Goal: Task Accomplishment & Management: Complete application form

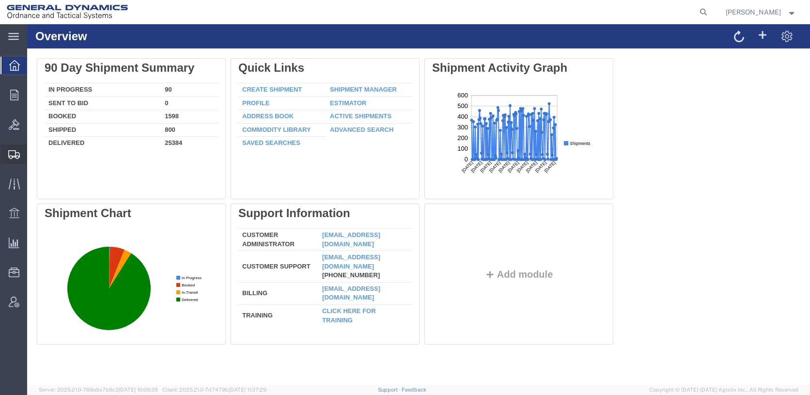
click at [0, 0] on span "Create Shipment" at bounding box center [0, 0] width 0 height 0
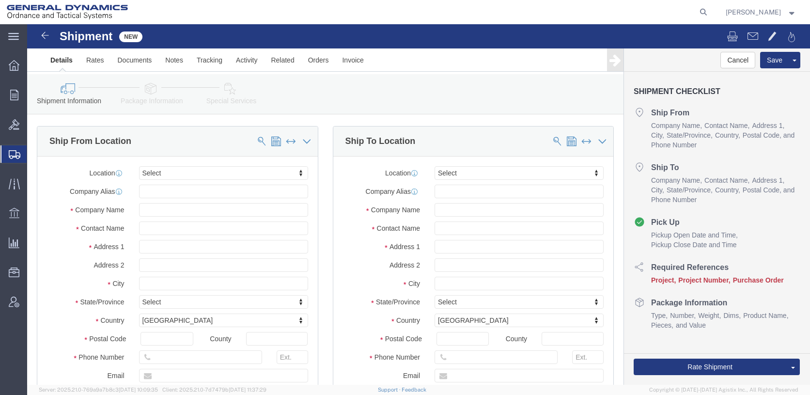
select select
click input "text"
type input "[PERSON_NAME]"
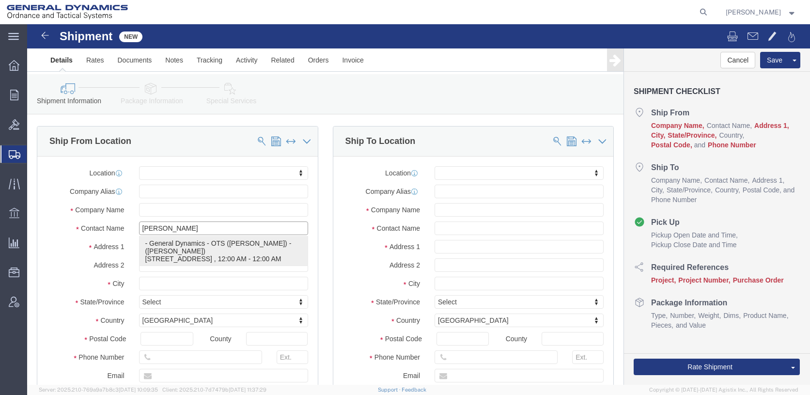
click p "- General Dynamics - OTS ([PERSON_NAME]) - ([PERSON_NAME]) [STREET_ADDRESS][PER…"
select select
type input "6658 Route 148"
type input "62959"
type input "[PHONE_NUMBER]"
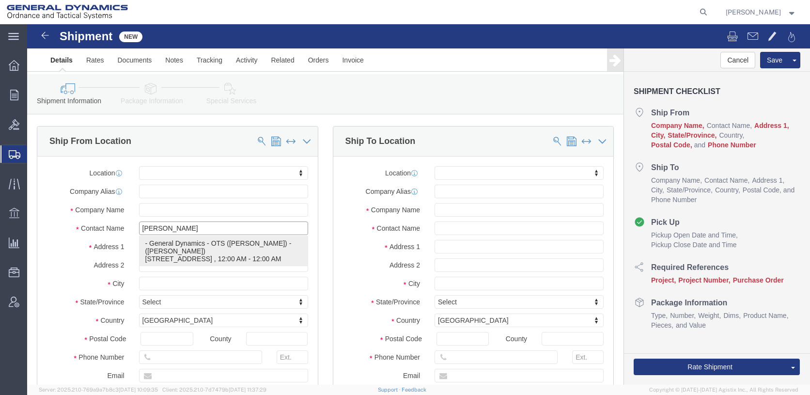
type input "[PERSON_NAME][EMAIL_ADDRESS][PERSON_NAME][DOMAIN_NAME]"
checkbox input "true"
type input "General Dynamics - OTS (GEDOTS-[PERSON_NAME])"
type input "[PERSON_NAME]"
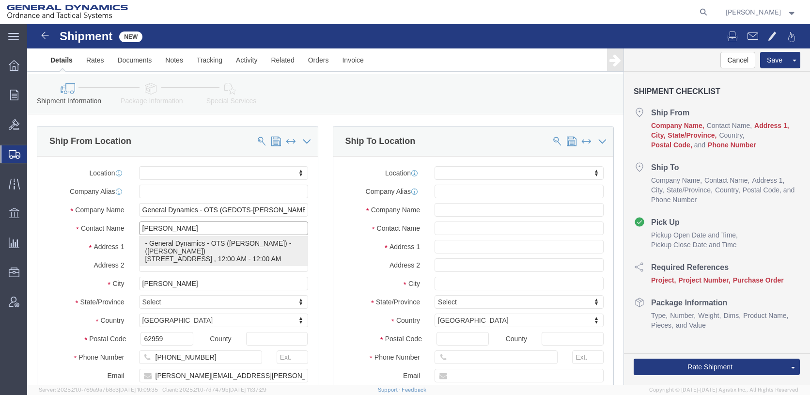
select select "IL"
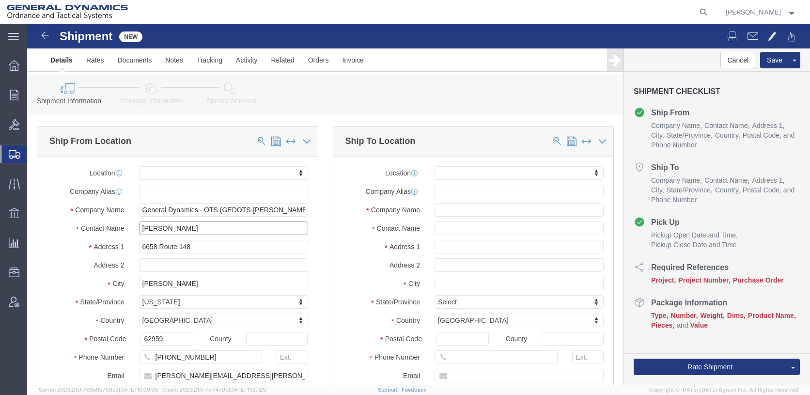
type input "[PERSON_NAME]"
click input "text"
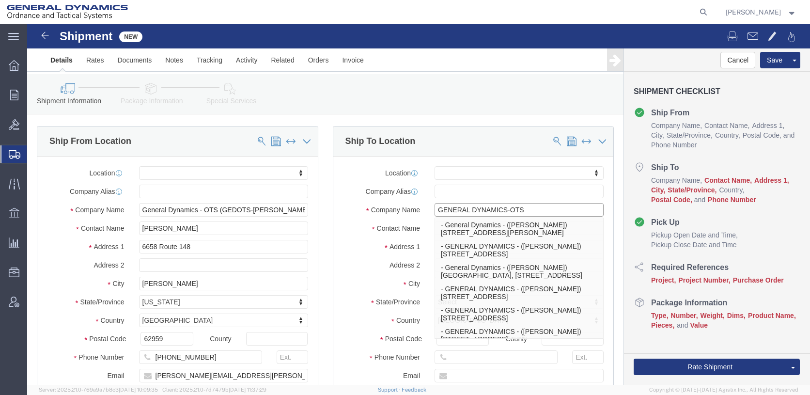
type input "GENERAL DYNAMICS-OTS"
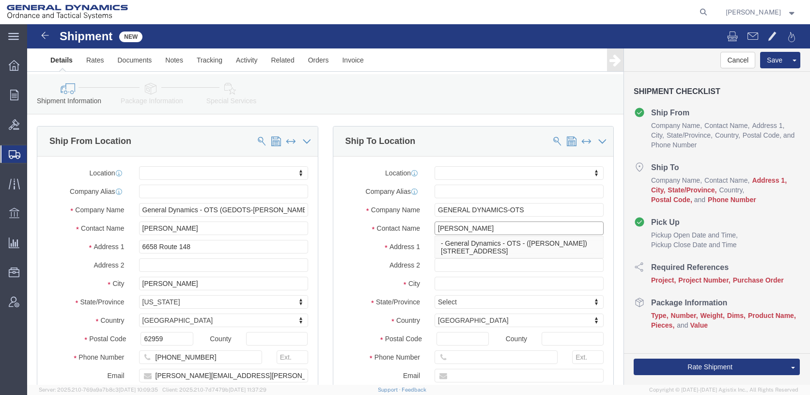
type input "[PERSON_NAME]"
type input "[STREET_ADDRESS][PERSON_NAME]"
select select
type input "SUITE M"
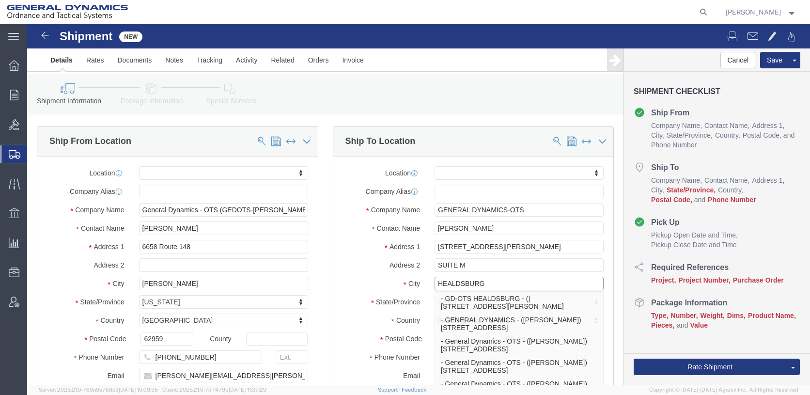
type input "HEALDSBURG"
select select
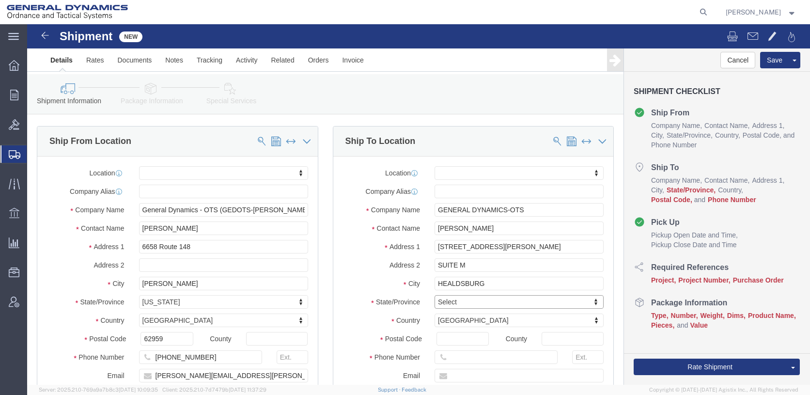
type input "C"
type input "CAL"
select select
select select "CA"
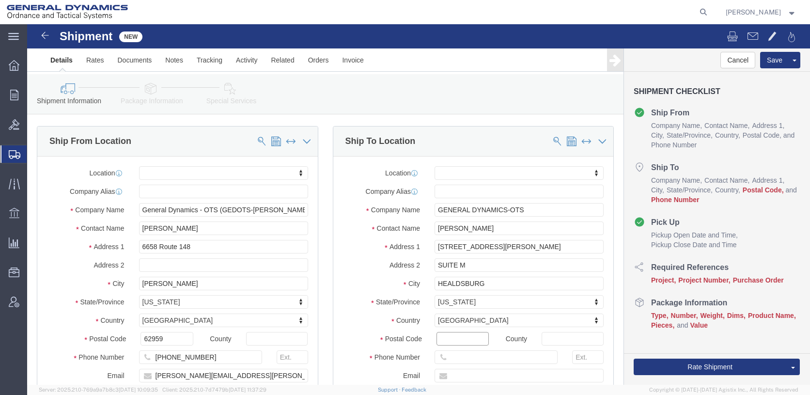
click input "Postal Code"
type input "95448"
select select
click input "text"
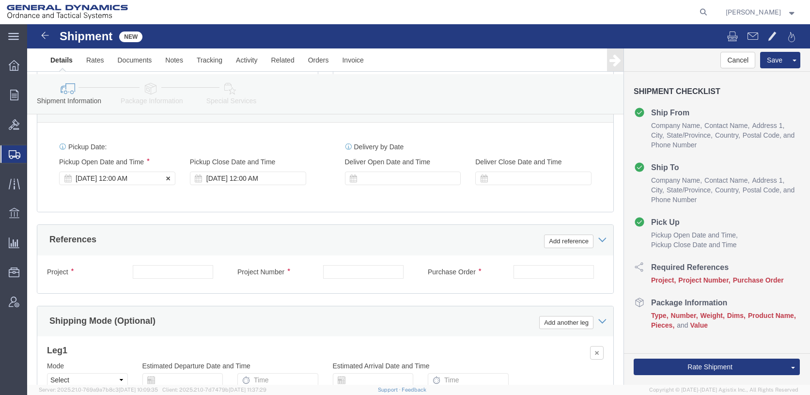
scroll to position [436, 0]
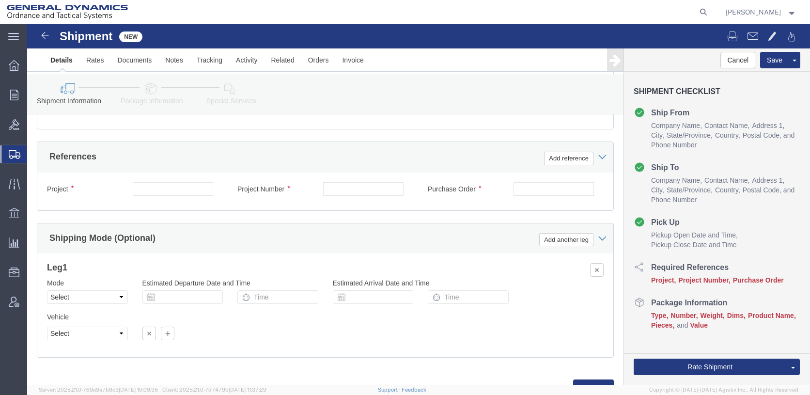
type input "[PHONE_NUMBER]"
click div "[DATE] 12:00 AM"
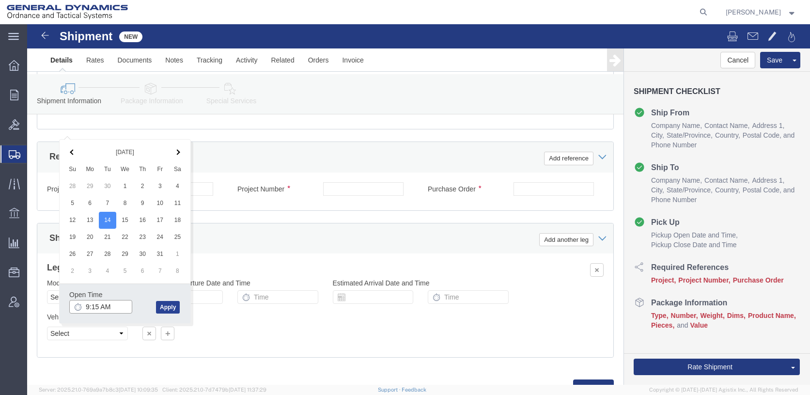
type input "9:15 AM"
click button "Apply"
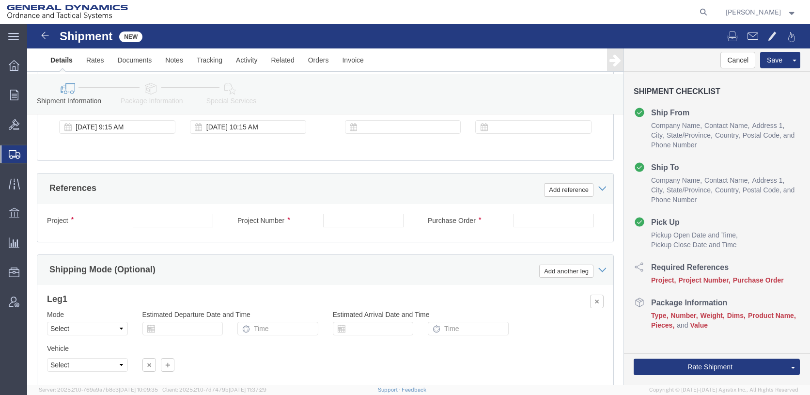
scroll to position [387, 0]
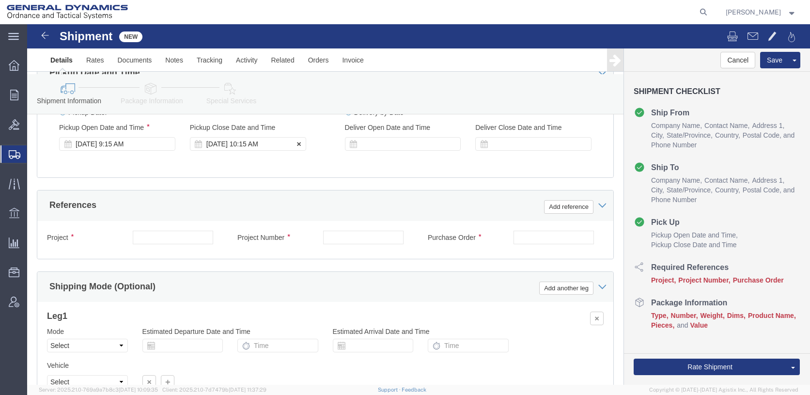
click div "[DATE] 10:15 AM"
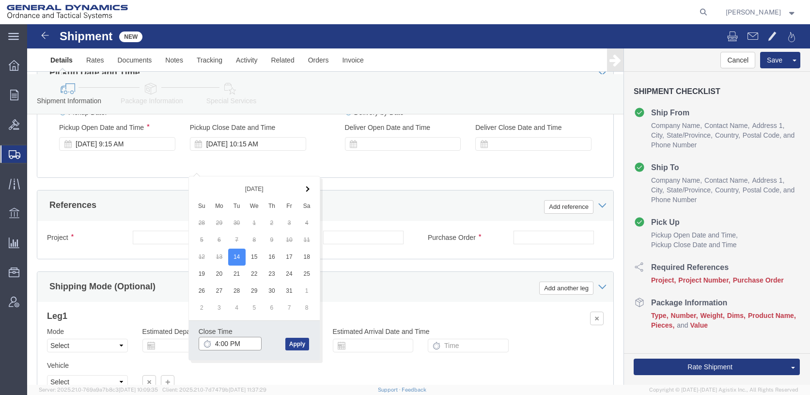
type input "4:00 PM"
click button "Apply"
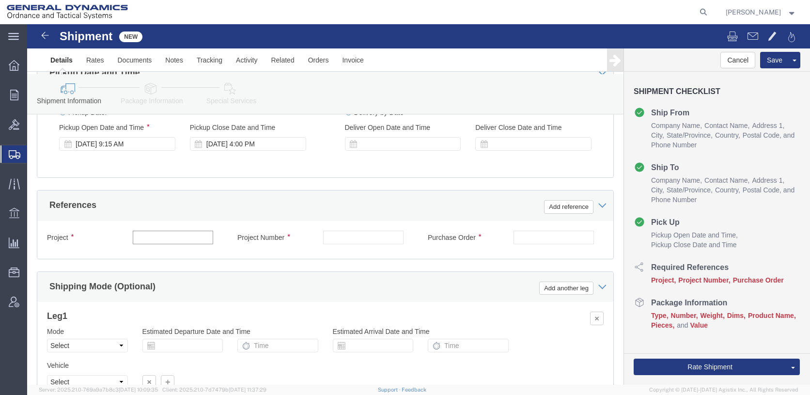
click input "text"
type input "25459"
click input "text"
type input "10GIT"
click input "text"
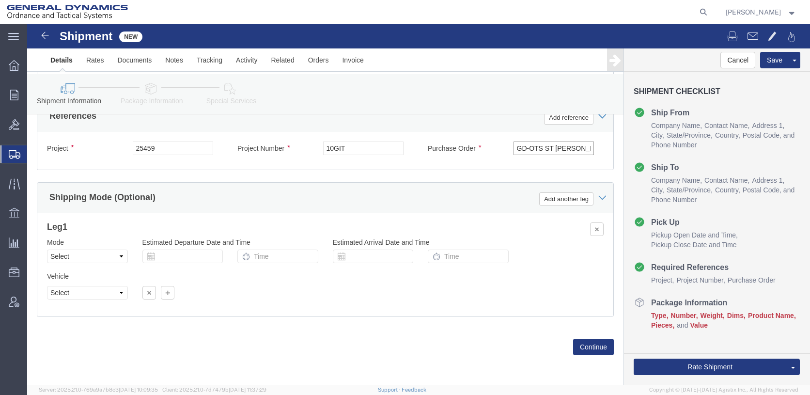
scroll to position [526, 0]
type input "GD-OTS ST [PERSON_NAME]"
click select "Select Air Less than Truckload Multi-Leg Ocean Freight Rail Small Parcel Truckl…"
select select "SMAL"
click select "Select Air Less than Truckload Multi-Leg Ocean Freight Rail Small Parcel Truckl…"
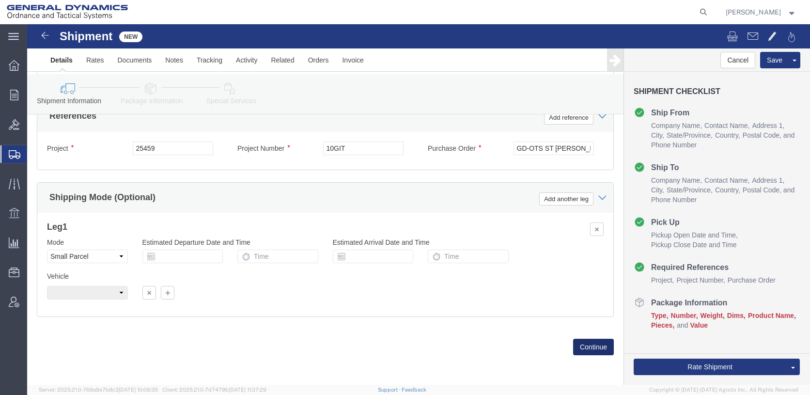
click button "Continue"
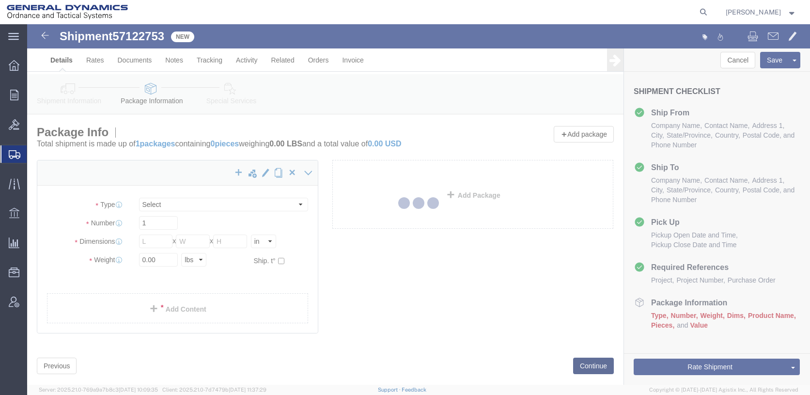
select select "YRPK"
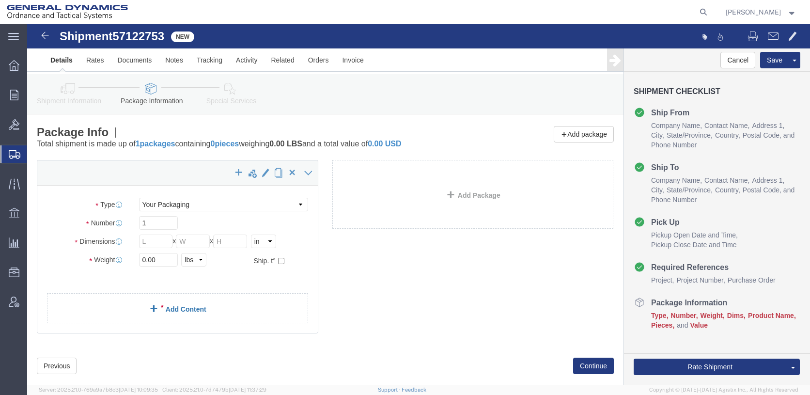
click link "Add Content"
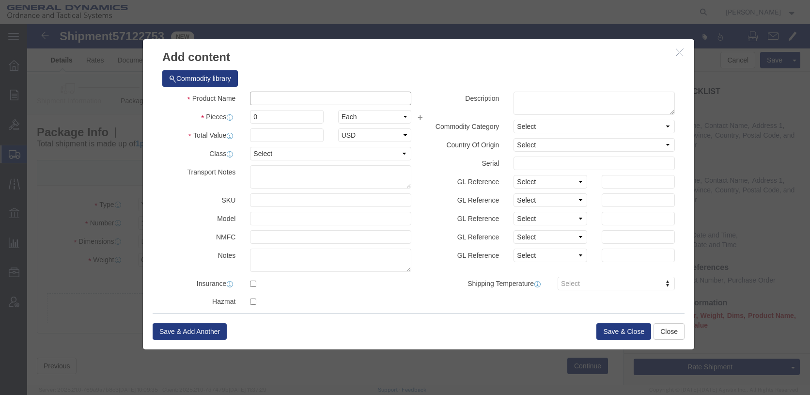
click input "text"
type input "CISCO NETWORK SWITCH"
type input "1"
type input "2000"
click button "Save & Close"
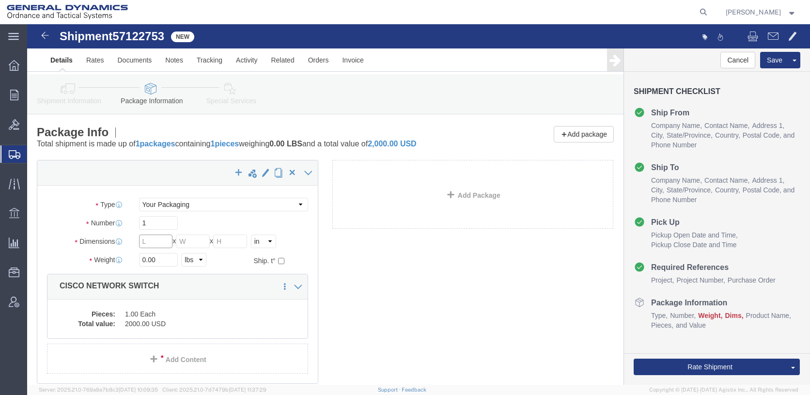
click input "text"
type input "14"
type input "5"
type input "7"
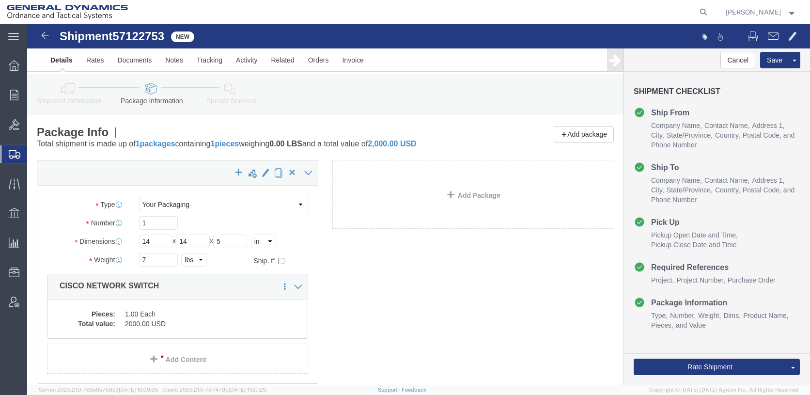
click div "x Package Type Select Envelope Large Box Medium Box PAK Rack Small Box Tube You…"
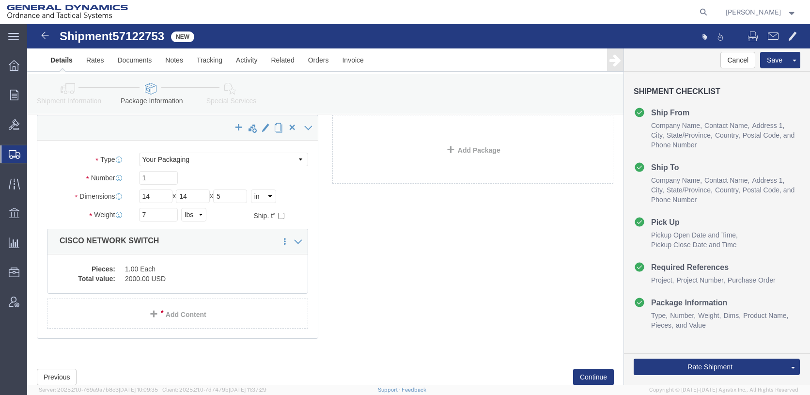
scroll to position [88, 0]
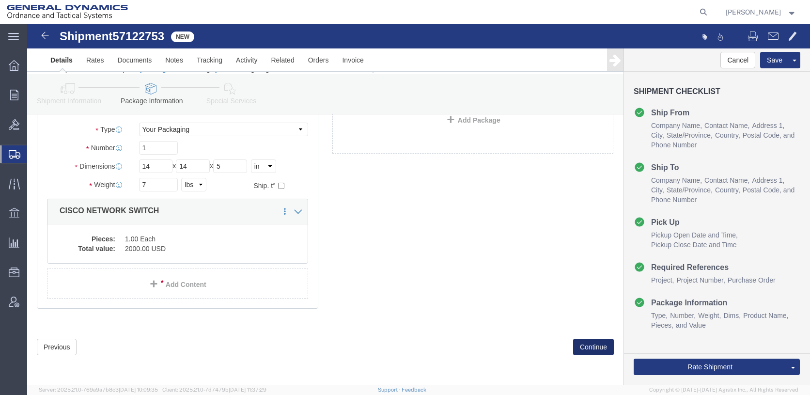
click button "Continue"
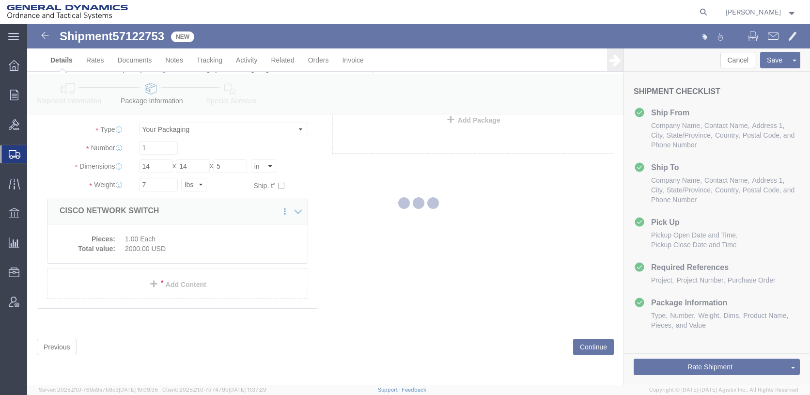
select select
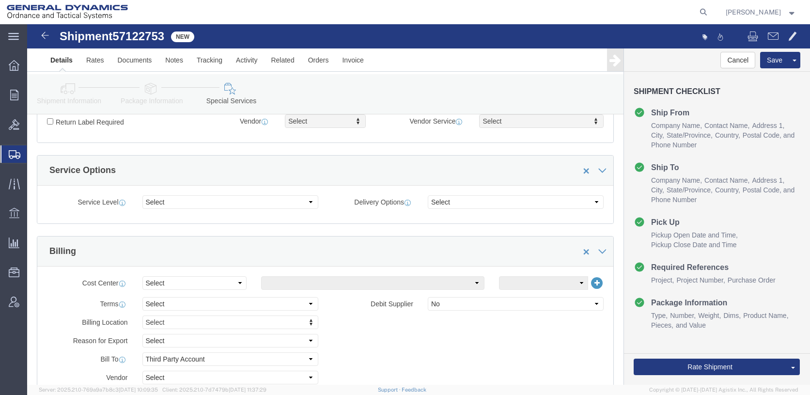
scroll to position [427, 0]
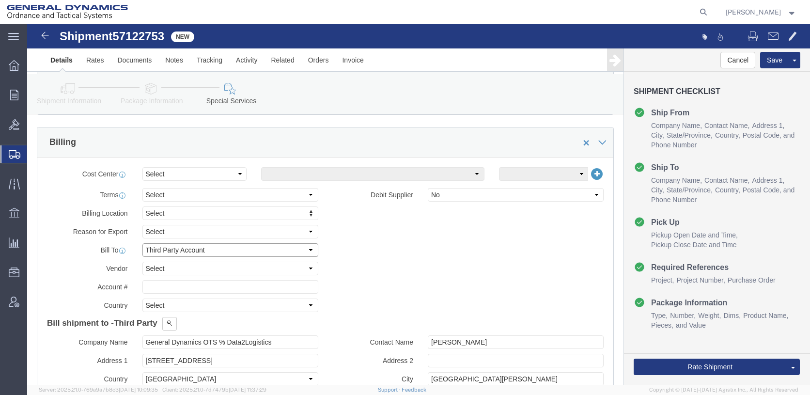
click select "Select Recipient Account Sender/Shipper Third Party Account"
select select "SHIP"
click select "Select Recipient Account Sender/Shipper Third Party Account"
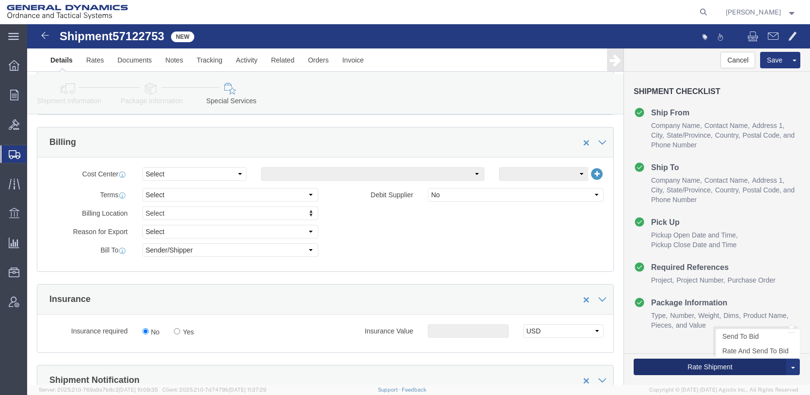
click button "Rate Shipment"
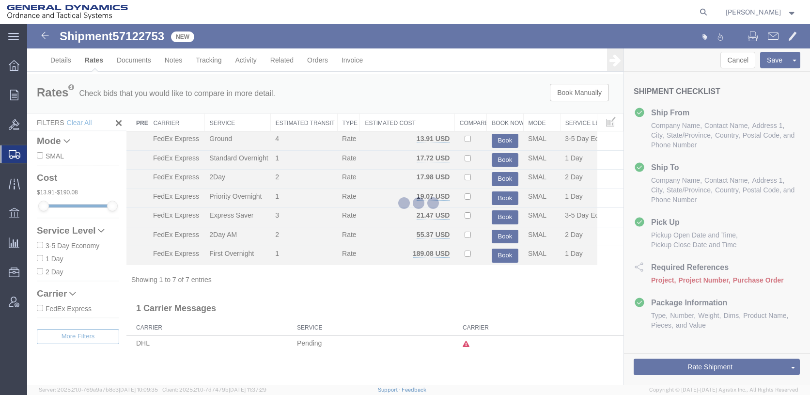
scroll to position [0, 0]
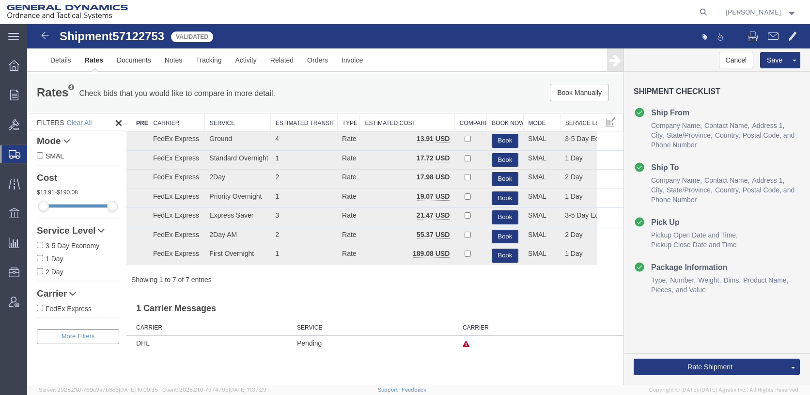
click at [315, 316] on h3 "1 Carrier Messages" at bounding box center [374, 305] width 497 height 22
click at [504, 205] on button "Book" at bounding box center [505, 198] width 27 height 14
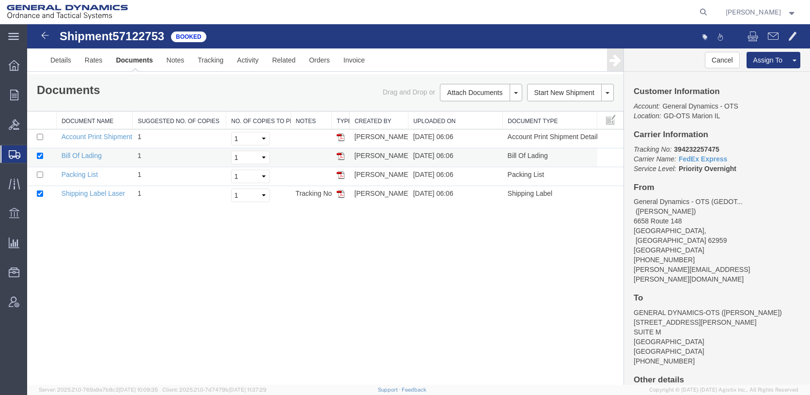
click at [341, 160] on img at bounding box center [341, 156] width 8 height 8
click at [342, 198] on img at bounding box center [341, 194] width 8 height 8
click at [0, 0] on span "Create Shipment" at bounding box center [0, 0] width 0 height 0
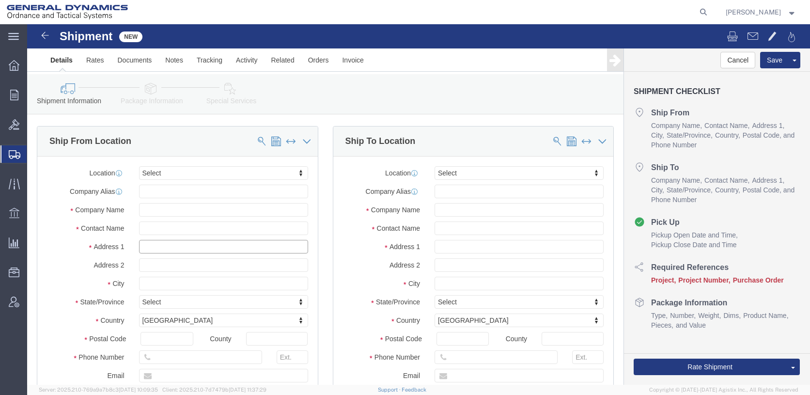
click input "text"
type input "A"
click input "text"
type input "AA"
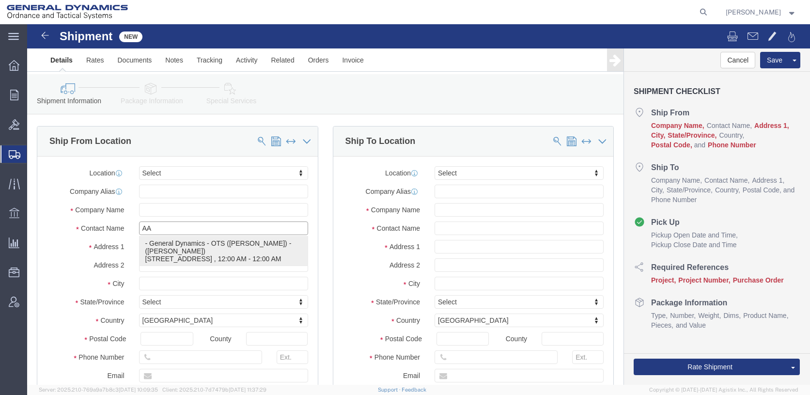
click p "- General Dynamics - OTS ([PERSON_NAME]) - ([PERSON_NAME]) [STREET_ADDRESS][PER…"
type input "6658 Route 148"
type input "62959"
type input "[PHONE_NUMBER]"
type input "[PERSON_NAME][EMAIL_ADDRESS][PERSON_NAME][DOMAIN_NAME]"
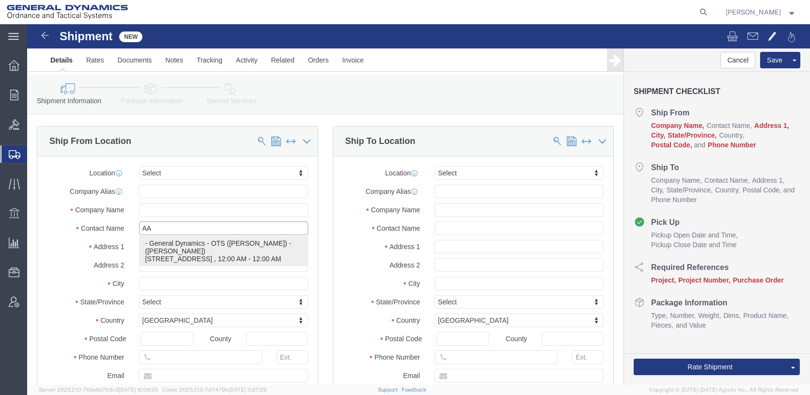
checkbox input "true"
type input "General Dynamics - OTS (GEDOTS-[PERSON_NAME])"
type input "[PERSON_NAME]"
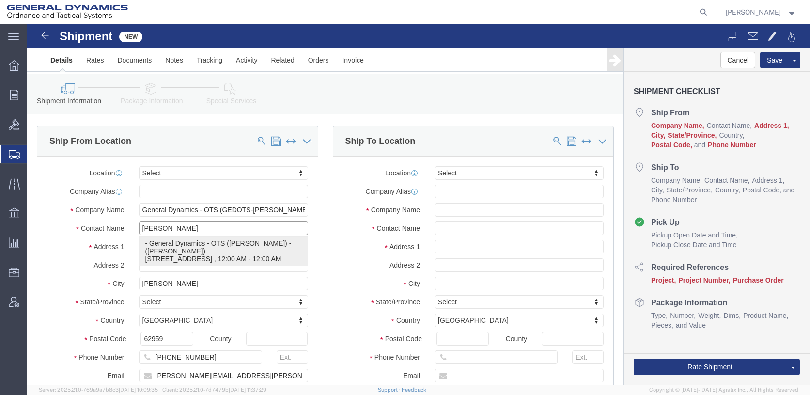
select select "IL"
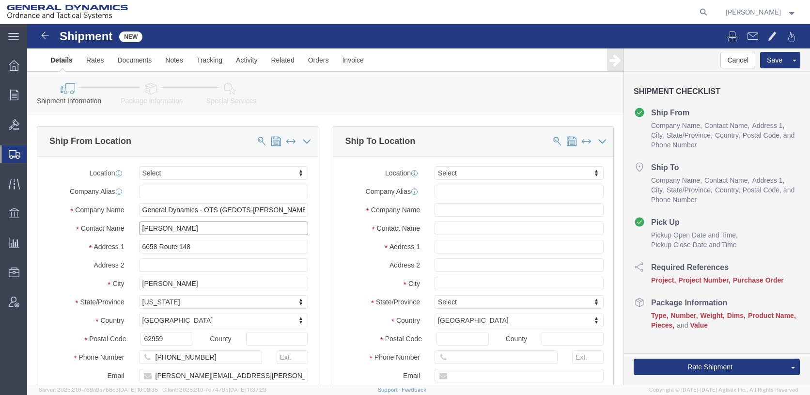
type input "[PERSON_NAME]"
click input "text"
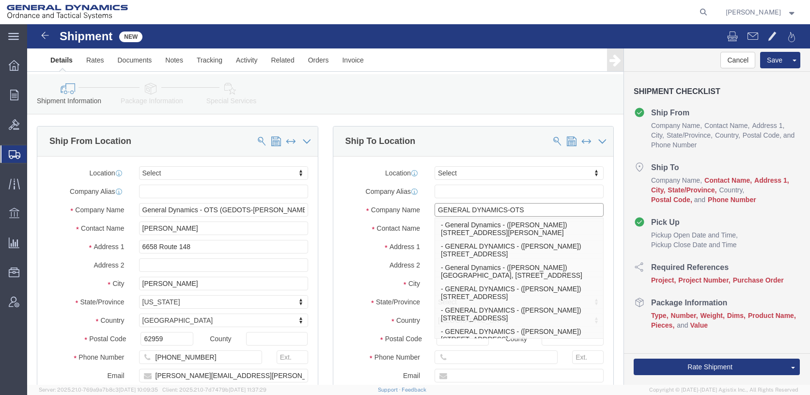
type input "GENERAL DYNAMICS-OTS"
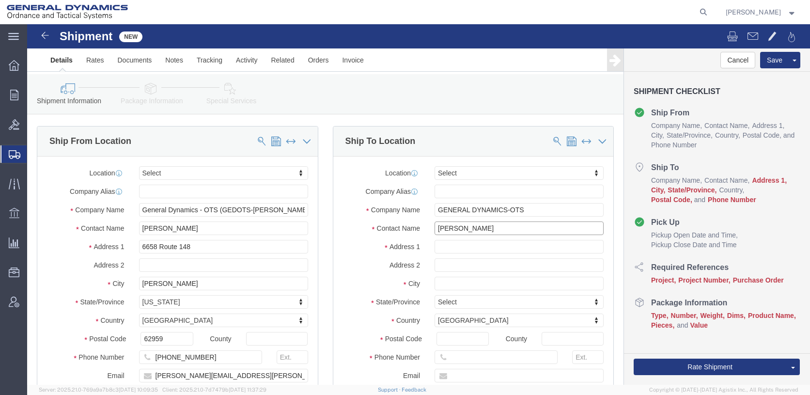
type input "[PERSON_NAME]"
type input "[STREET_ADDRESS]"
type input "BUILDING 3"
type input "RED LION"
type input "P"
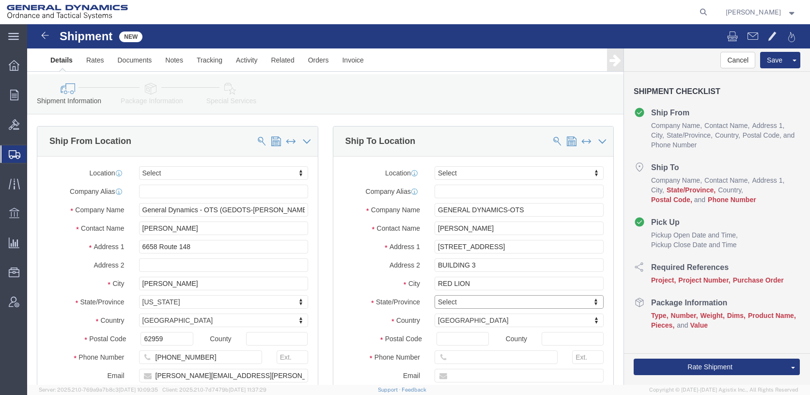
type input "P"
type input "PEN"
select select "PA"
type input "17356"
click input "text"
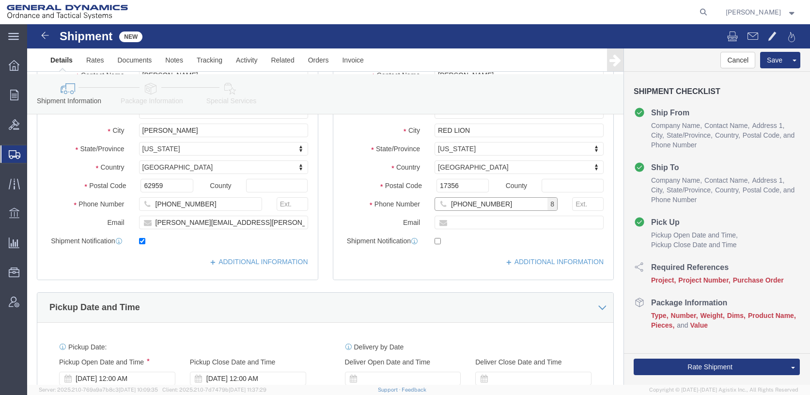
scroll to position [242, 0]
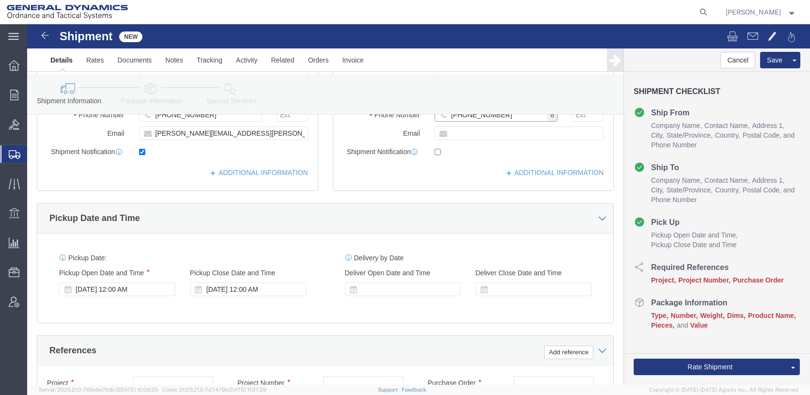
type input "[PHONE_NUMBER]"
click div "[DATE] 12:00 AM"
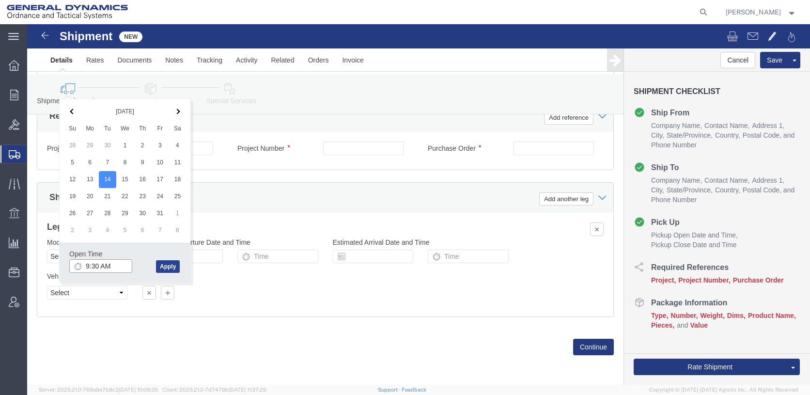
type input "9:30 AM"
click button "Apply"
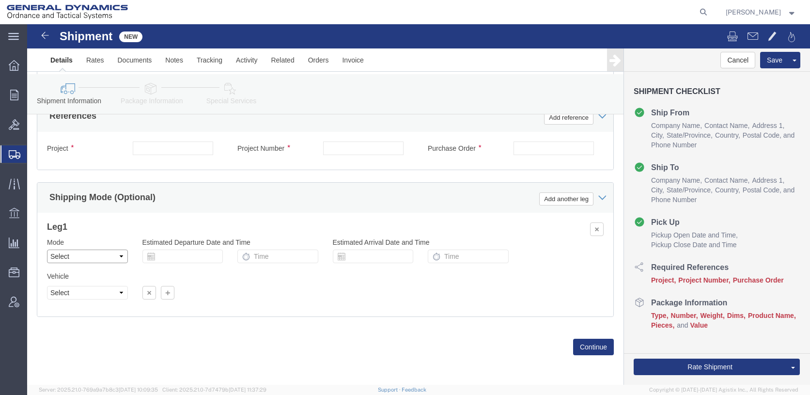
click select "Select Air Less than Truckload Multi-Leg Ocean Freight Rail Small Parcel Truckl…"
select select "SMAL"
click select "Select Air Less than Truckload Multi-Leg Ocean Freight Rail Small Parcel Truckl…"
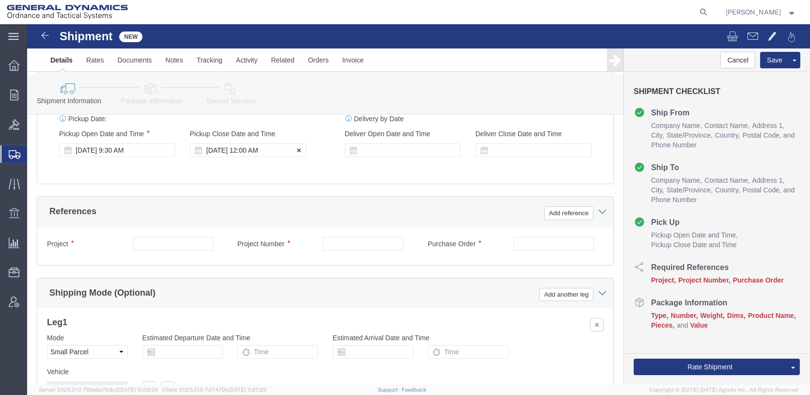
click div "[DATE] 12:00 AM"
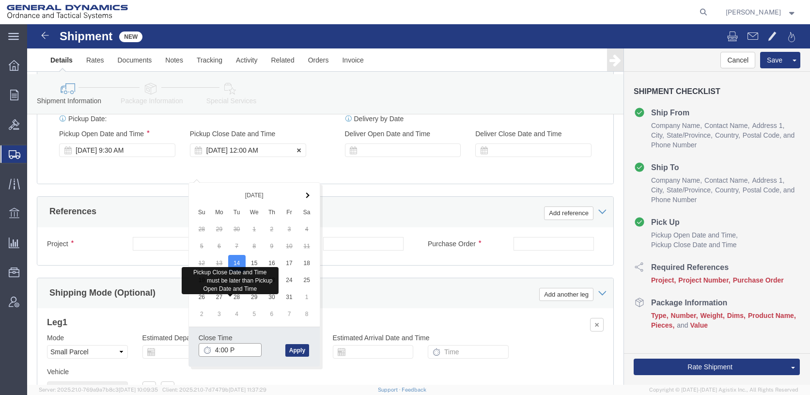
type input "4:00 PM"
click button "Apply"
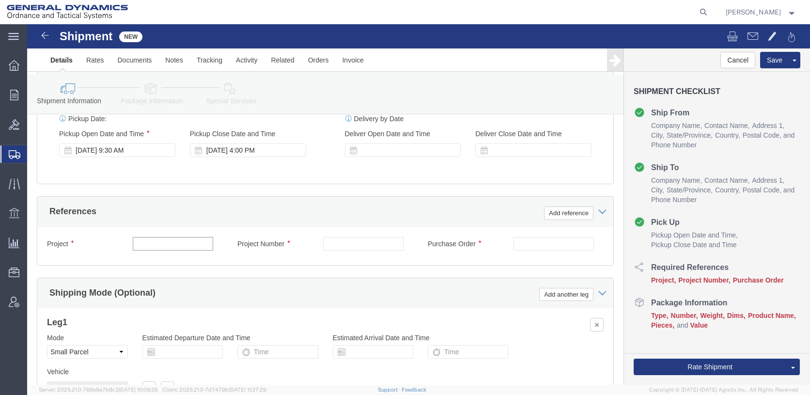
click input "text"
type input "25458"
type input "10GIT"
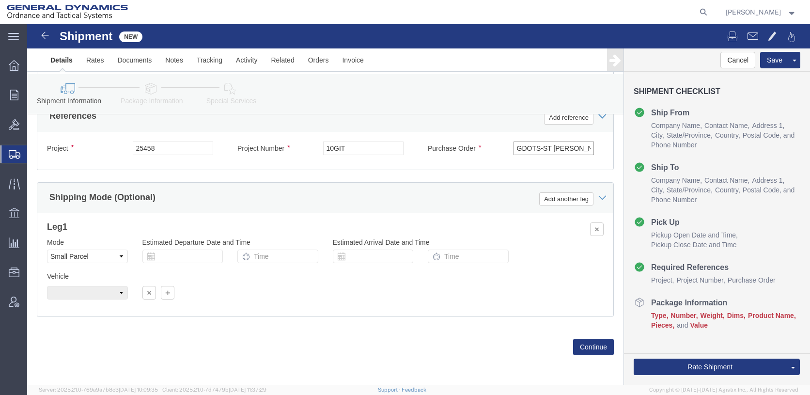
scroll to position [526, 0]
type input "GDOTS-ST [PERSON_NAME]"
click button "Continue"
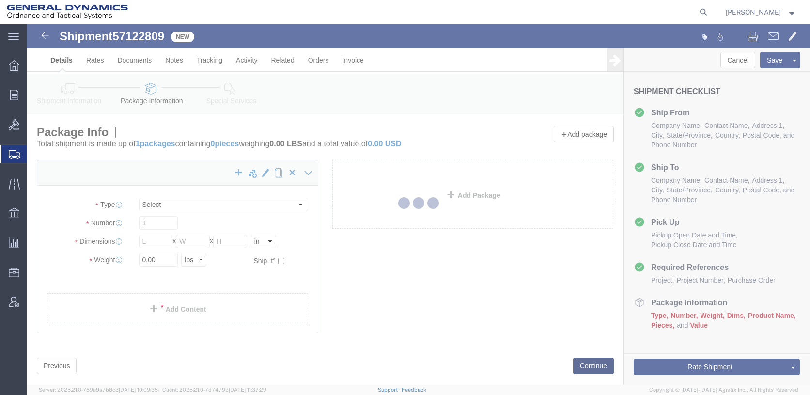
select select "YRPK"
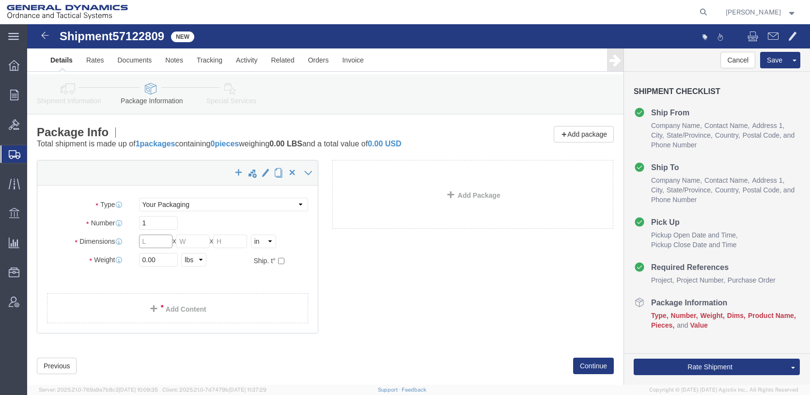
click input "text"
type input "10"
type input "7"
type input "3"
type input "1"
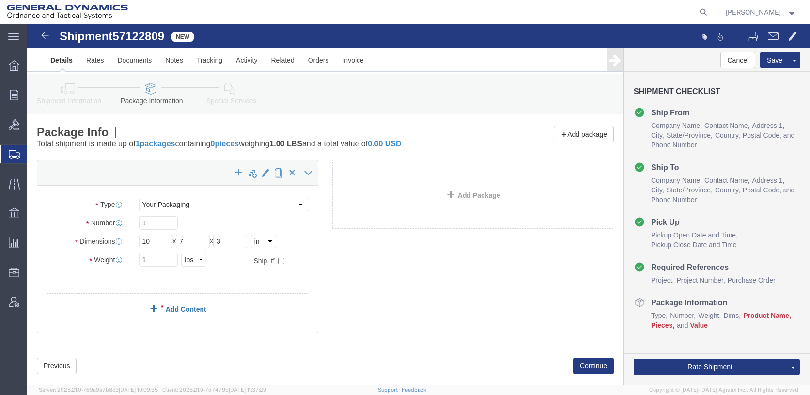
click link "Add Content"
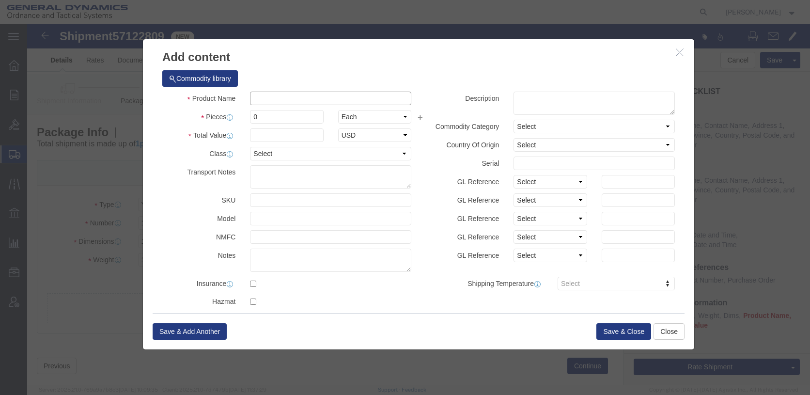
click input "text"
type input "DUAL RSA TOKENS"
type input "2"
type input "10"
click div "Commodity library"
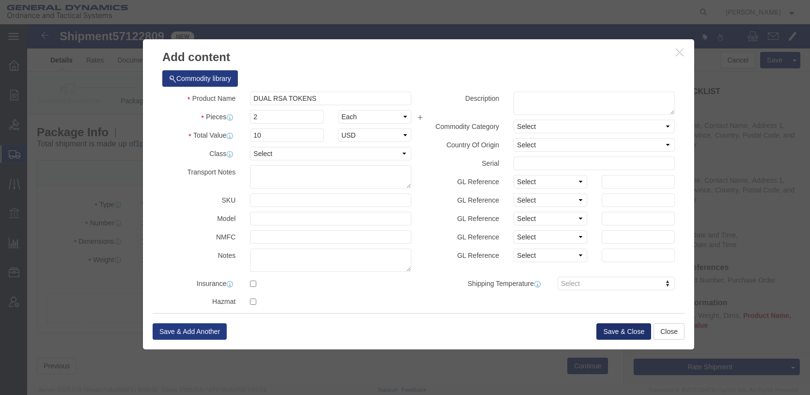
click button "Save & Close"
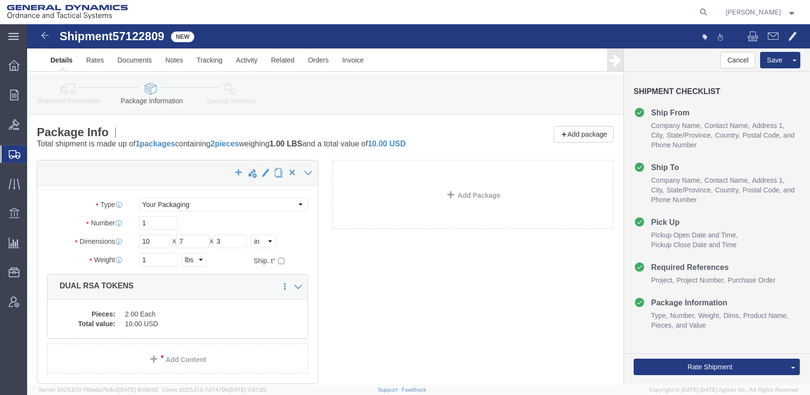
scroll to position [88, 0]
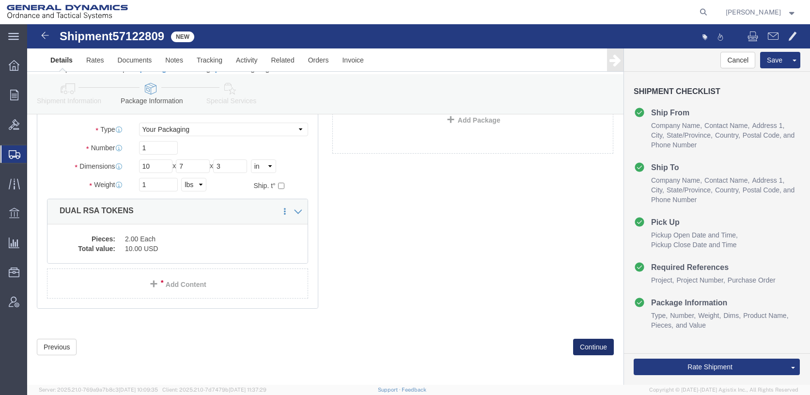
click button "Continue"
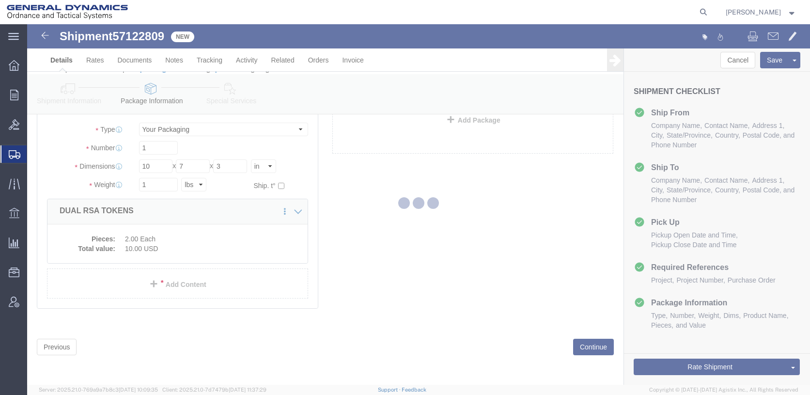
select select
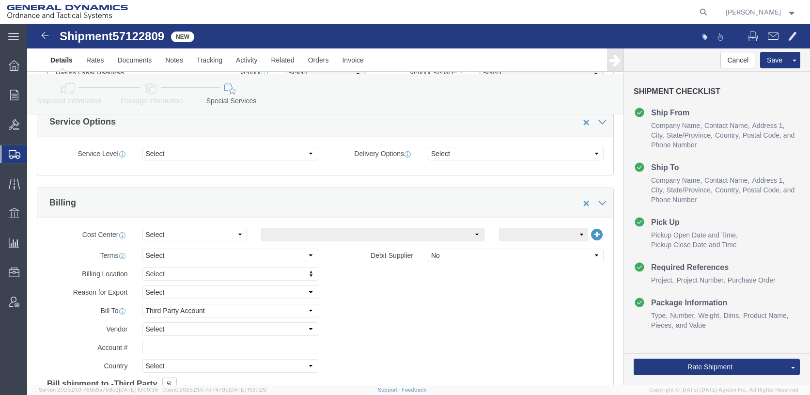
scroll to position [427, 0]
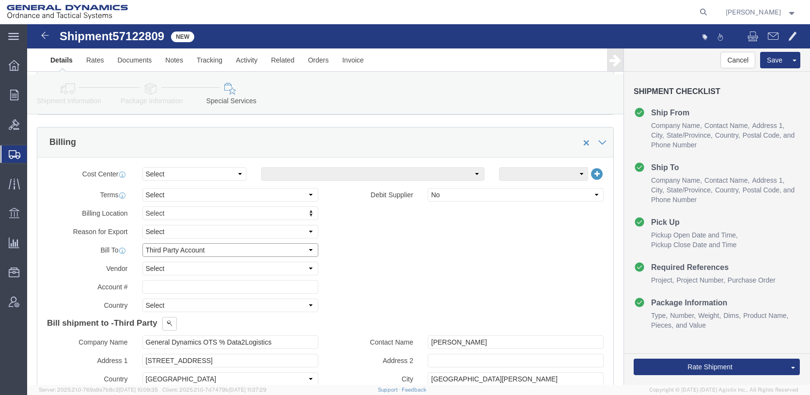
click select "Select Recipient Account Sender/Shipper Third Party Account"
select select "SHIP"
click select "Select Recipient Account Sender/Shipper Third Party Account"
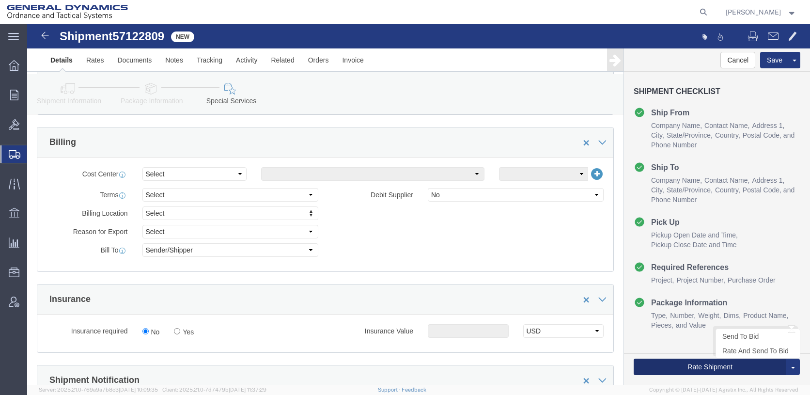
click button "Rate Shipment"
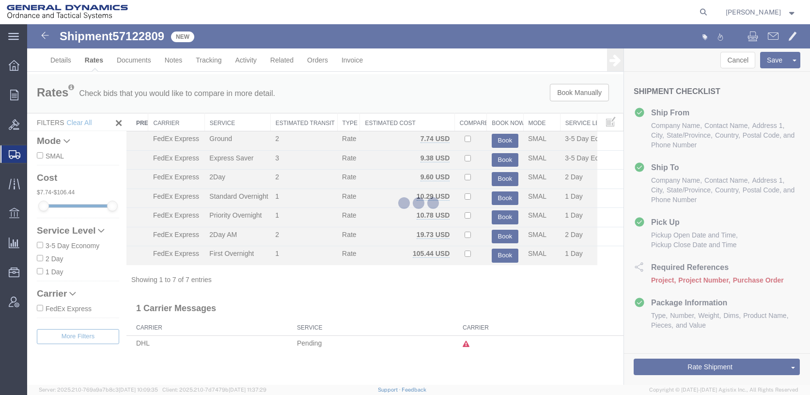
scroll to position [0, 0]
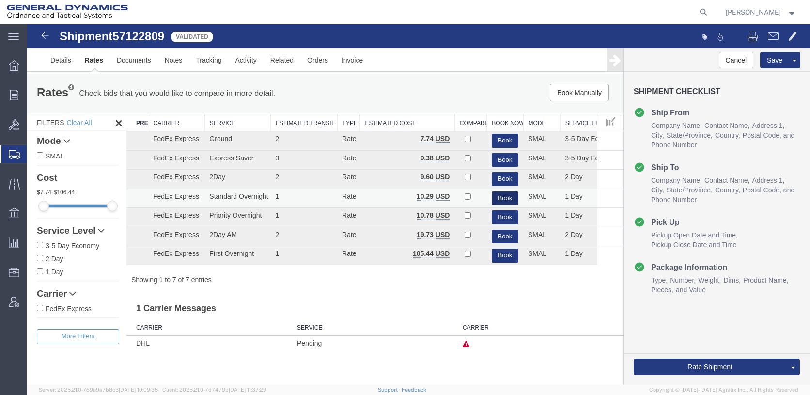
click at [499, 205] on button "Book" at bounding box center [505, 198] width 27 height 14
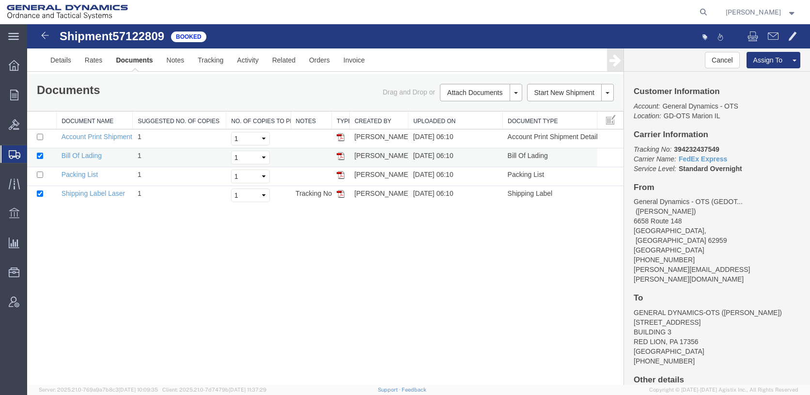
click at [339, 160] on img at bounding box center [341, 156] width 8 height 8
drag, startPoint x: 340, startPoint y: 211, endPoint x: 371, endPoint y: 156, distance: 63.1
click at [340, 198] on img at bounding box center [341, 194] width 8 height 8
click at [0, 0] on span "Create Shipment" at bounding box center [0, 0] width 0 height 0
